Goal: Find specific page/section: Find specific page/section

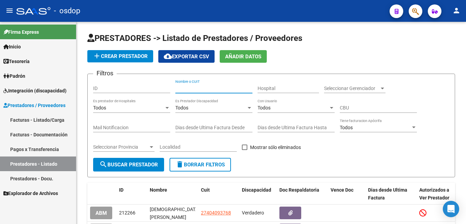
click at [195, 87] on input "Nombre o CUIT" at bounding box center [213, 89] width 77 height 6
type input "27404093768"
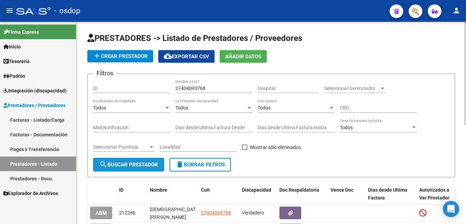
click at [140, 162] on span "search Buscar Prestador" at bounding box center [128, 165] width 59 height 6
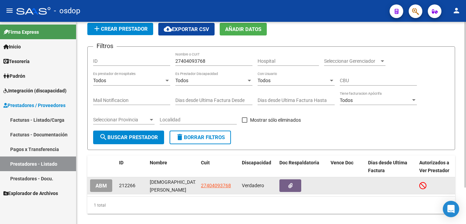
scroll to position [45, 0]
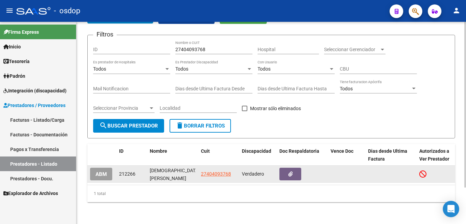
click at [208, 171] on span "27404093768" at bounding box center [216, 173] width 30 height 5
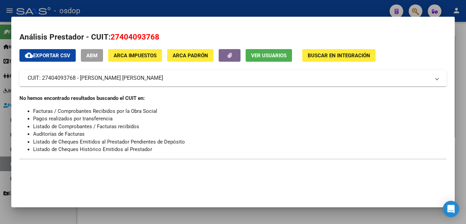
click at [0, 82] on div at bounding box center [233, 112] width 466 height 224
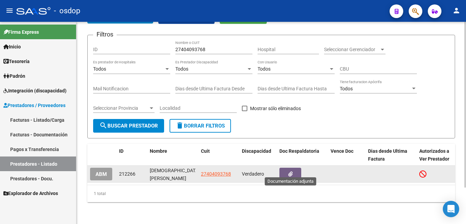
click at [287, 168] on button "button" at bounding box center [290, 174] width 22 height 13
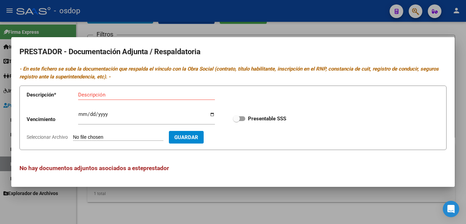
click at [0, 112] on div at bounding box center [233, 112] width 466 height 224
